Goal: Find specific page/section: Find specific page/section

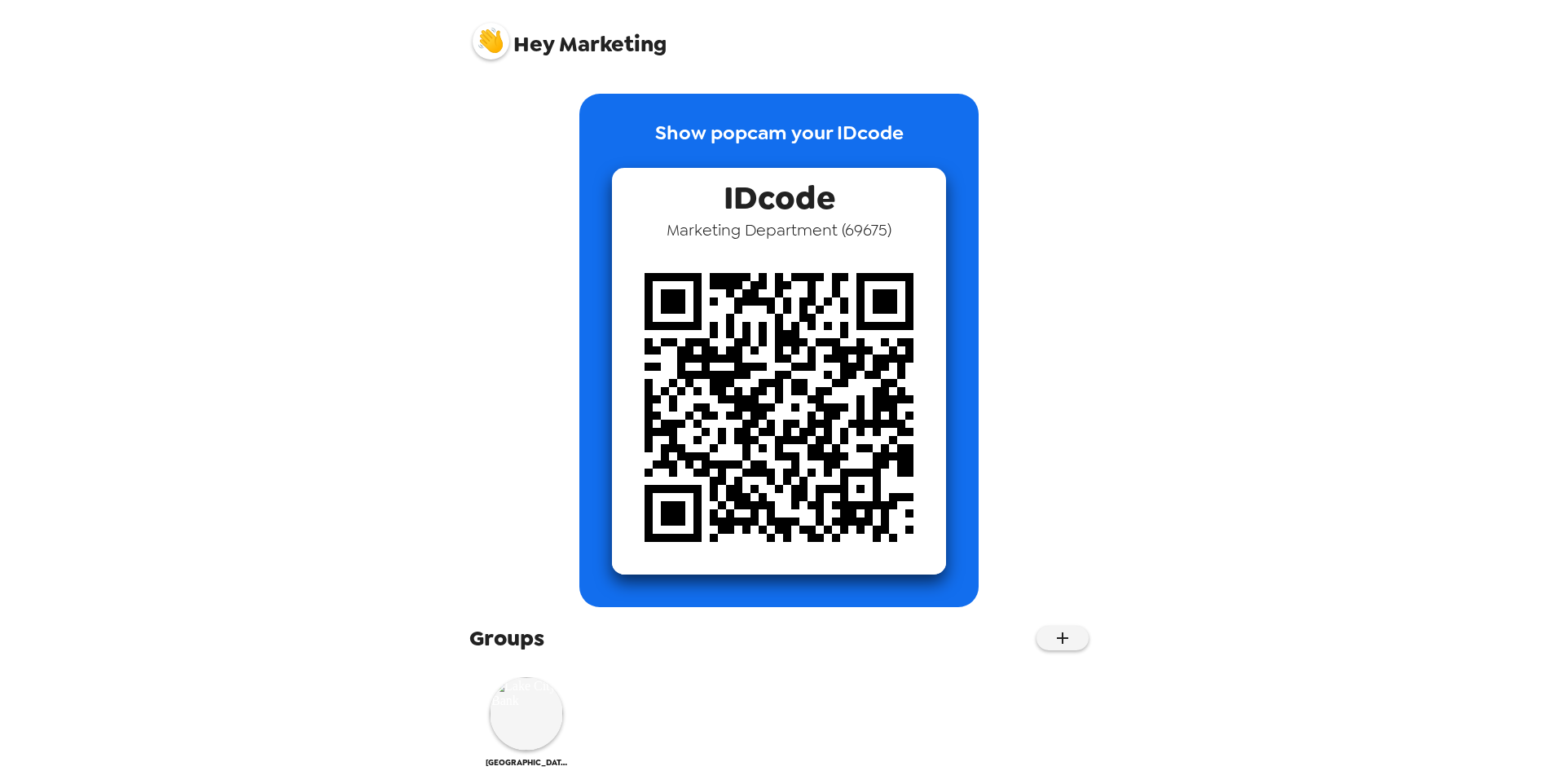
scroll to position [16, 0]
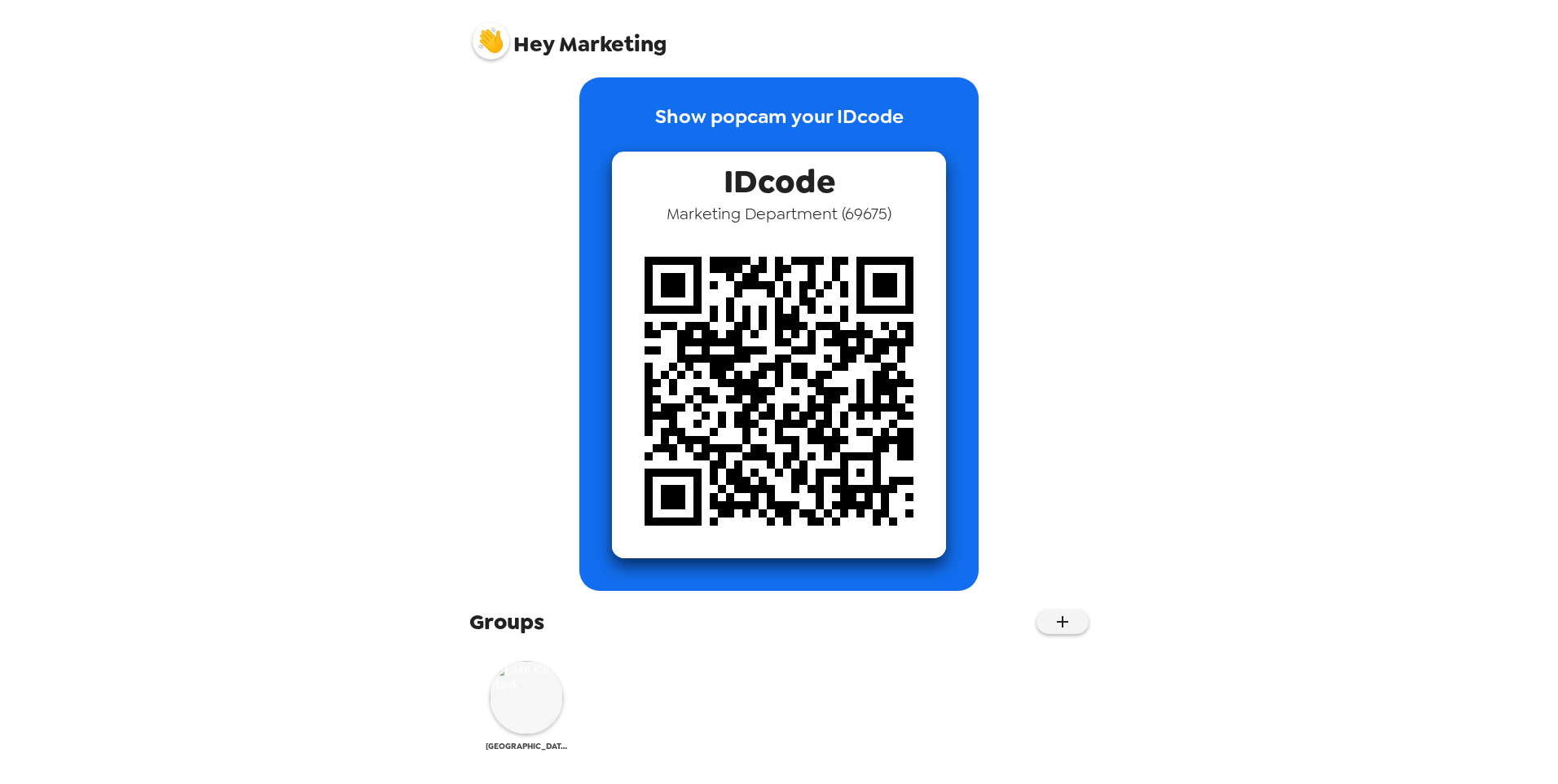
click at [532, 703] on img at bounding box center [526, 697] width 73 height 73
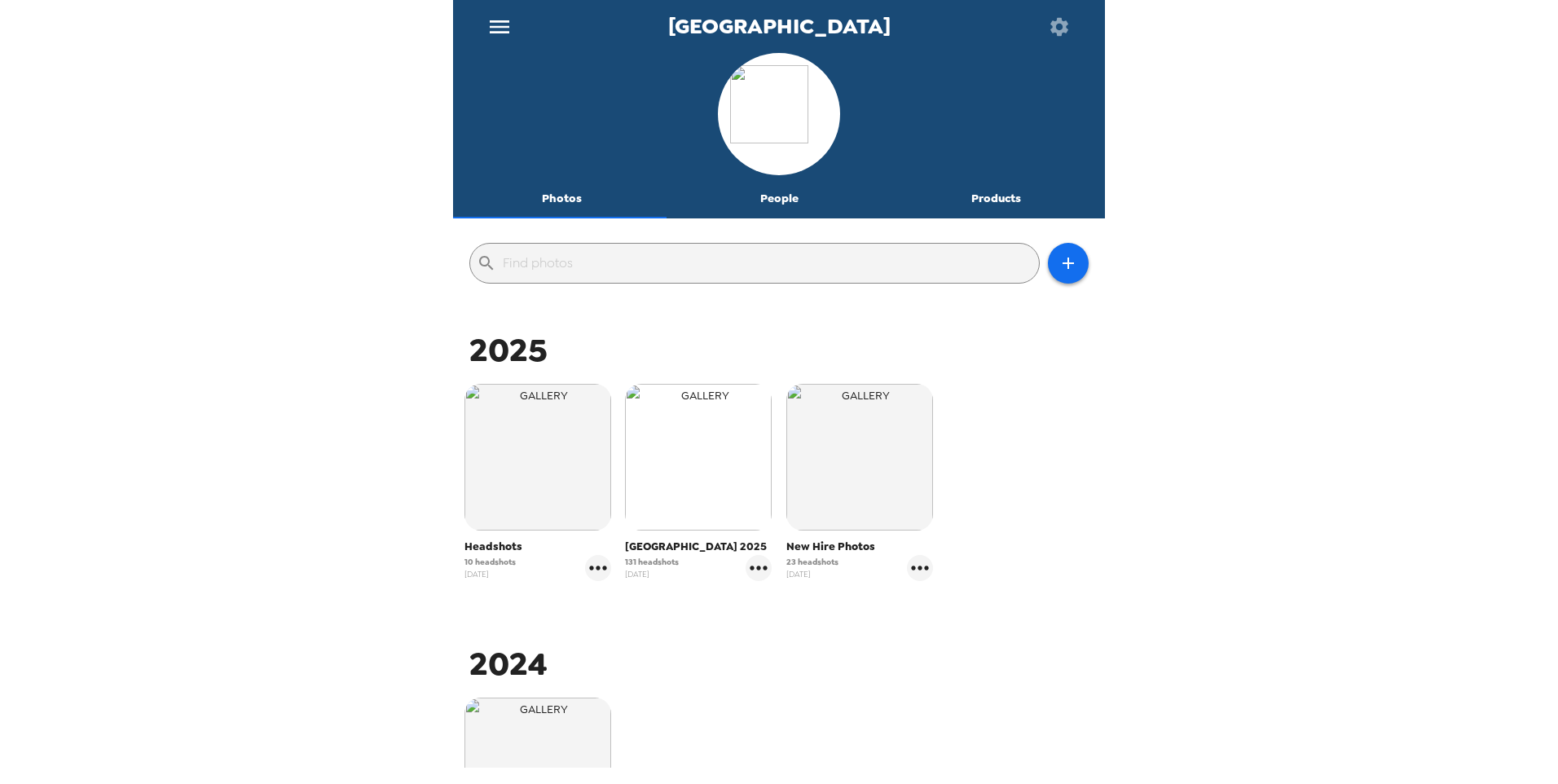
scroll to position [244, 0]
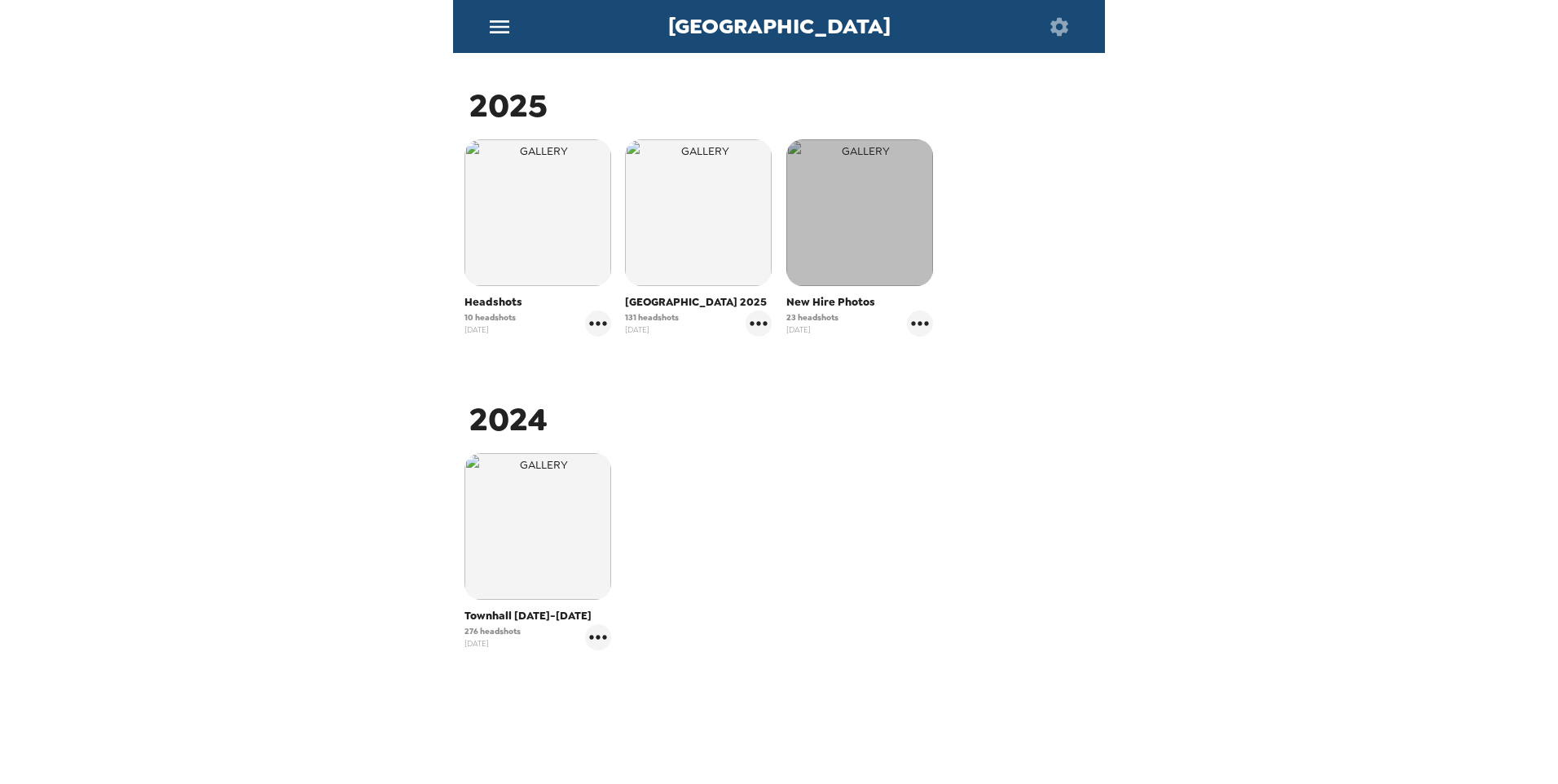
click at [862, 243] on img "button" at bounding box center [859, 212] width 147 height 147
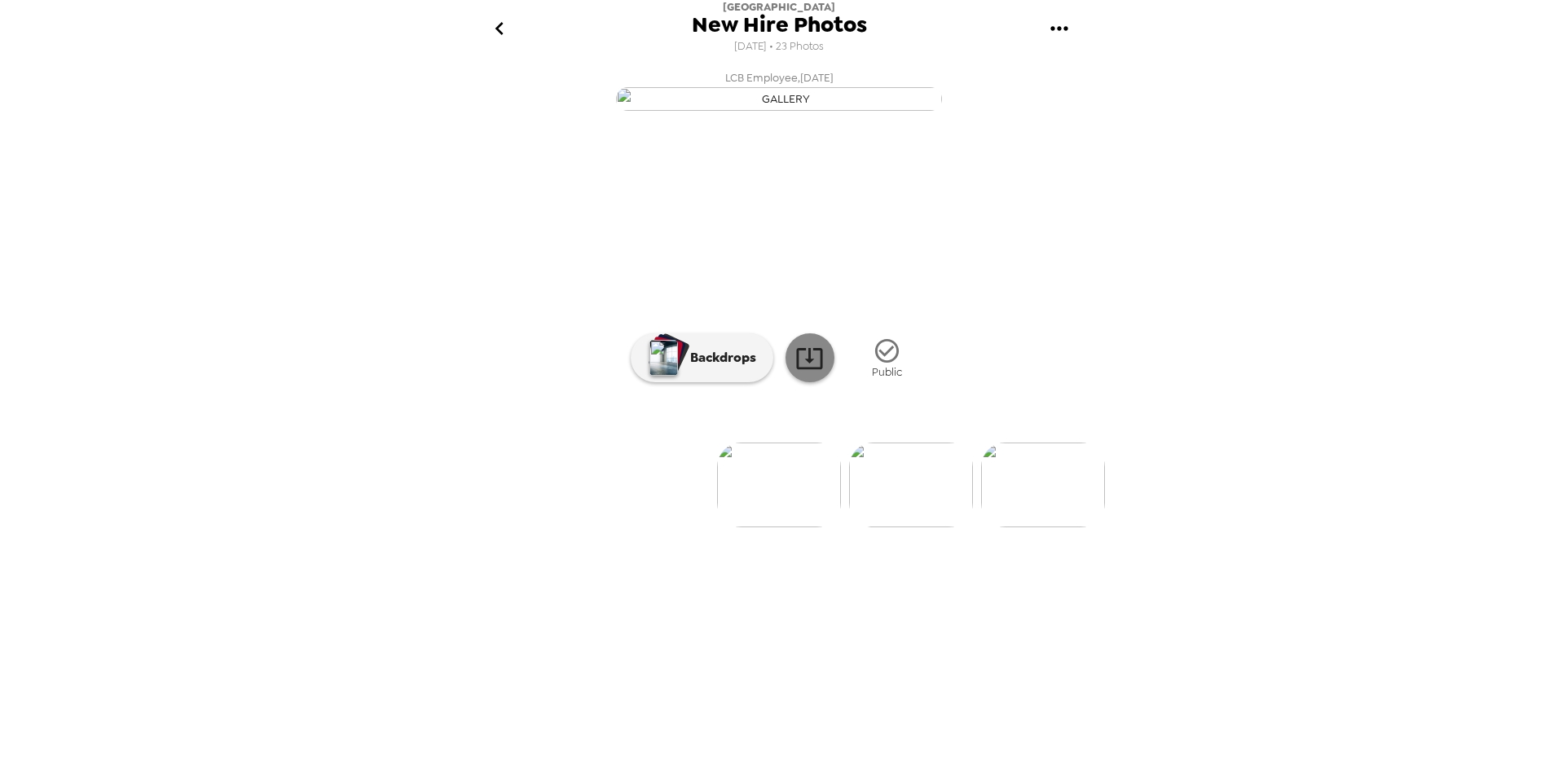
click at [817, 382] on link at bounding box center [809, 357] width 49 height 49
click at [502, 28] on icon "go back" at bounding box center [499, 28] width 26 height 26
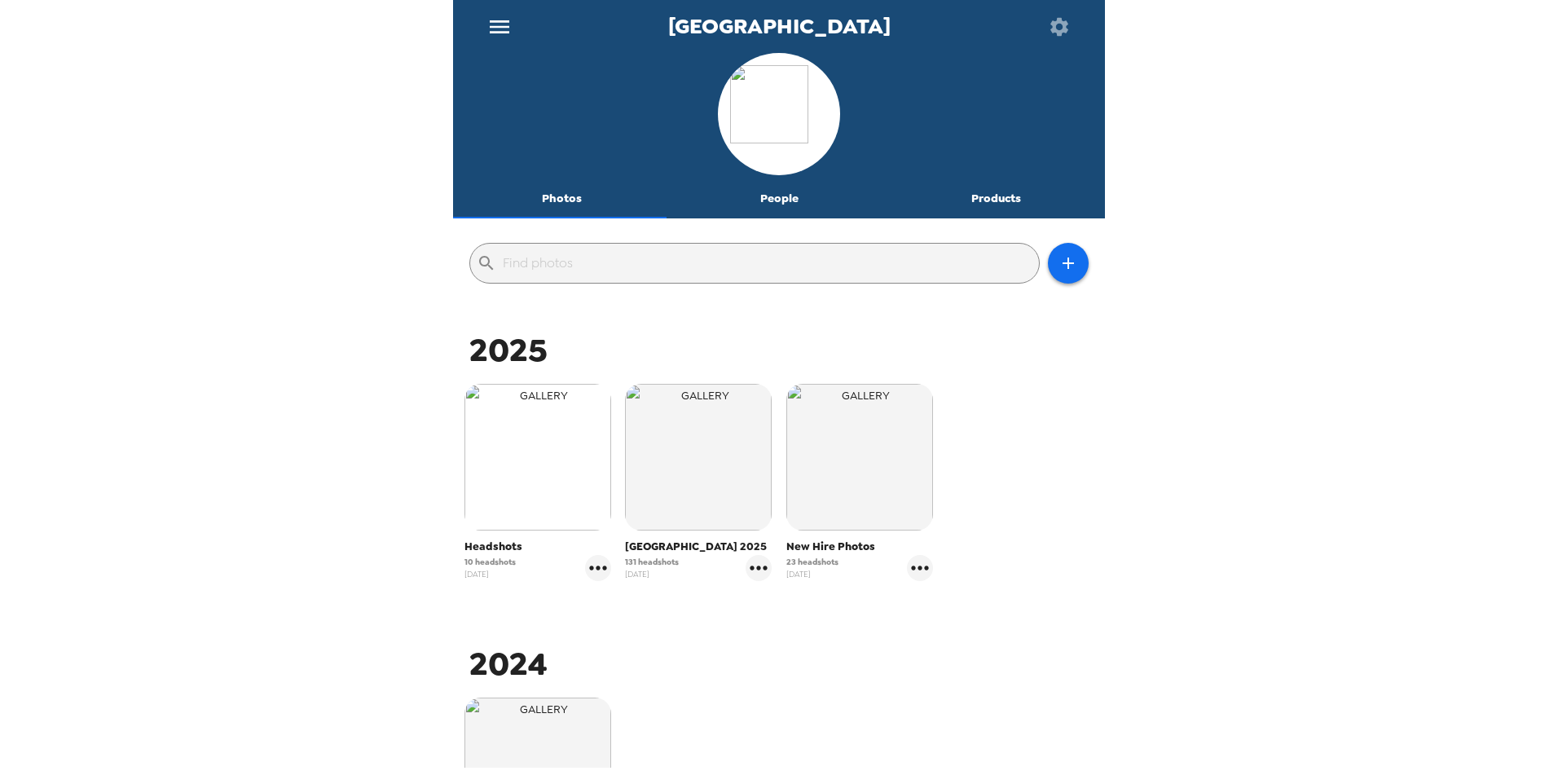
click at [531, 499] on img "button" at bounding box center [537, 457] width 147 height 147
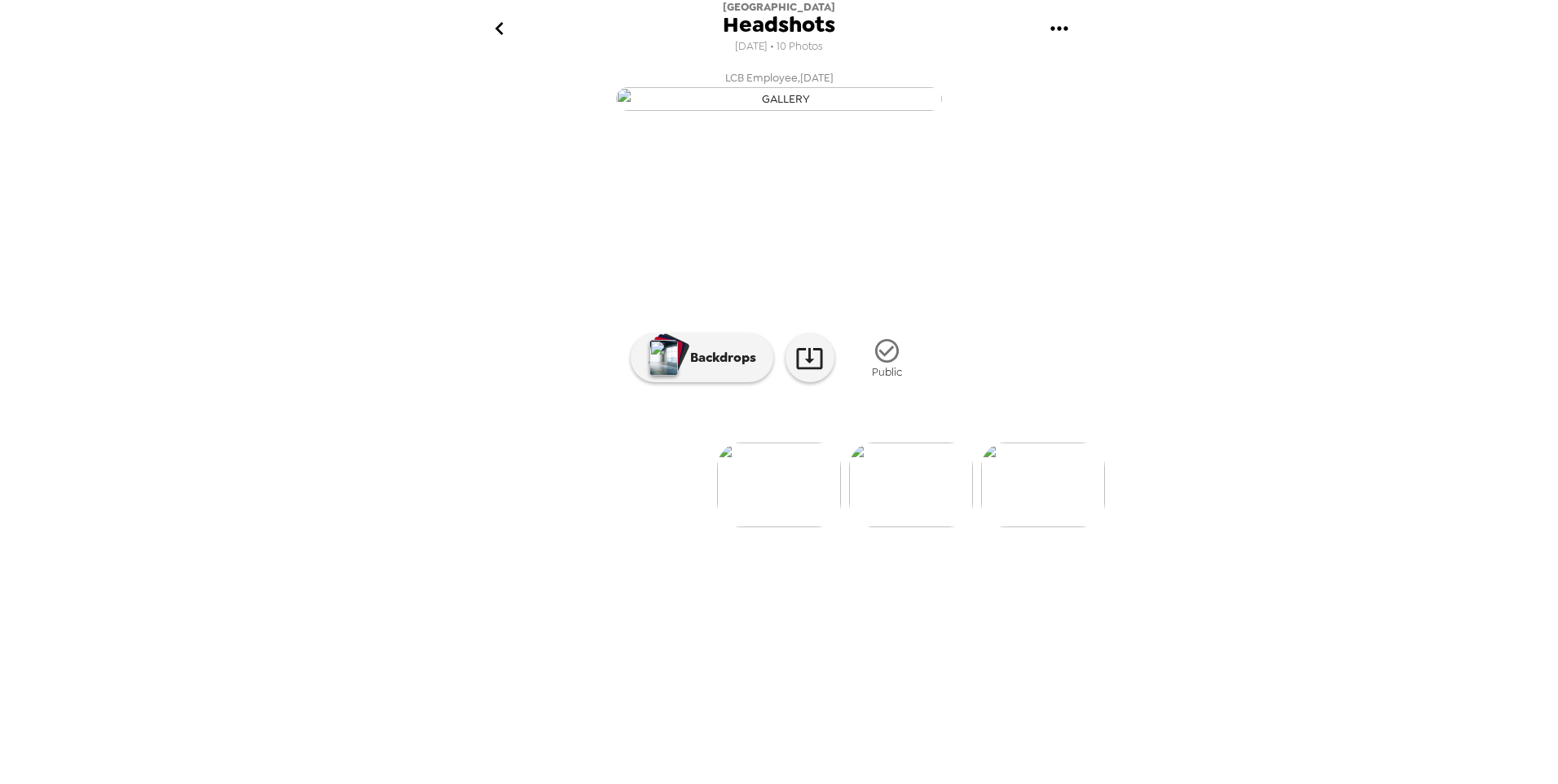
click at [523, 36] on button "go back" at bounding box center [500, 29] width 53 height 53
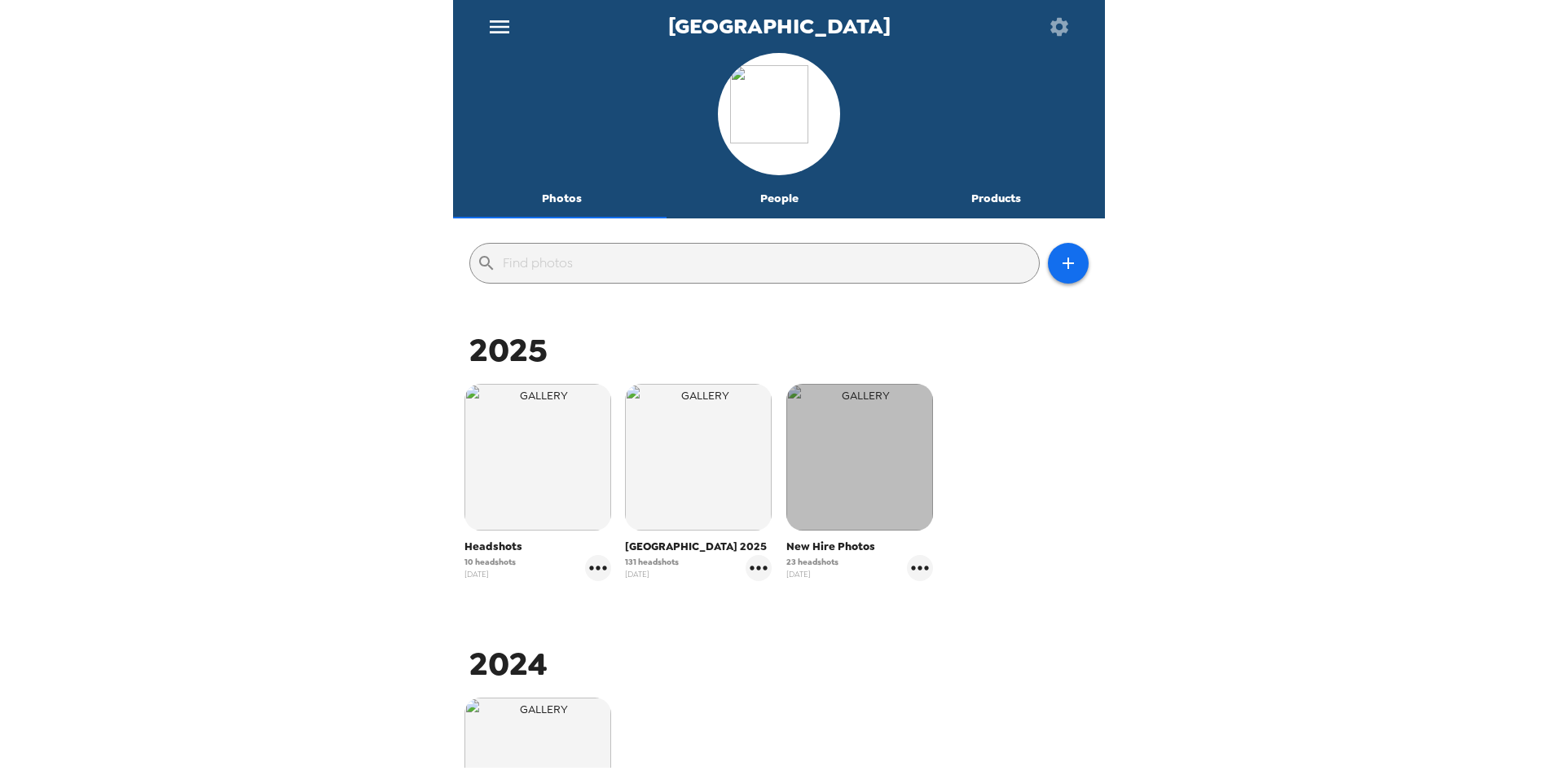
click at [831, 491] on img "button" at bounding box center [859, 457] width 147 height 147
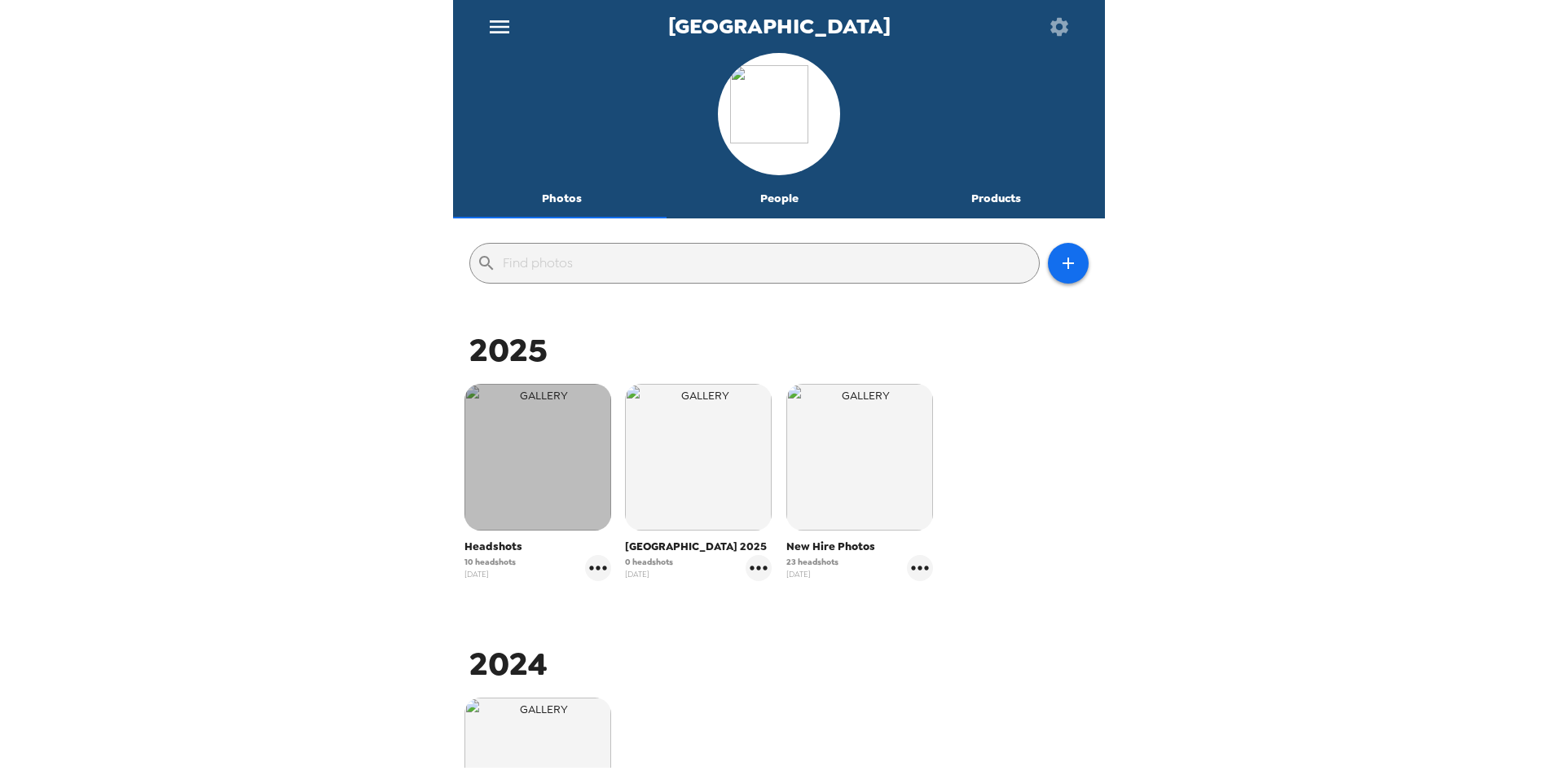
click at [557, 492] on img "button" at bounding box center [537, 457] width 147 height 147
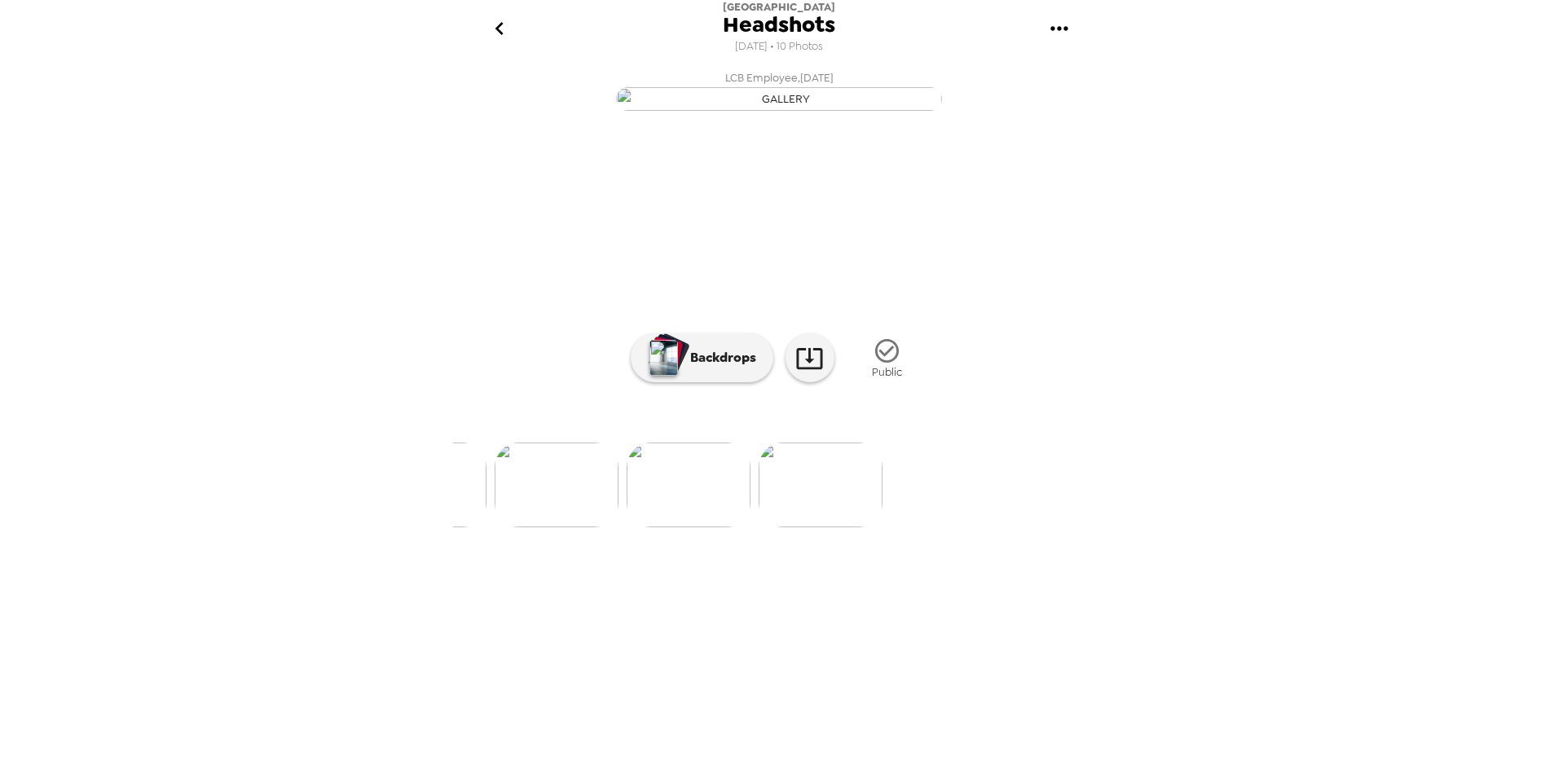
scroll to position [0, 1188]
click at [795, 527] on img at bounding box center [778, 484] width 124 height 84
drag, startPoint x: 1087, startPoint y: 249, endPoint x: 1060, endPoint y: 204, distance: 52.5
click at [1087, 116] on button "LCB Employee , 08-25-2025" at bounding box center [779, 89] width 652 height 52
